Goal: Information Seeking & Learning: Learn about a topic

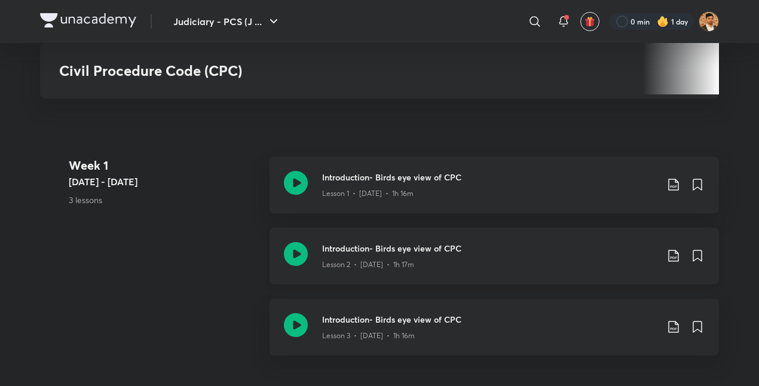
click at [408, 255] on div "Lesson 2 • [DATE] • 1h 17m" at bounding box center [489, 263] width 335 height 16
